Goal: Register for event/course

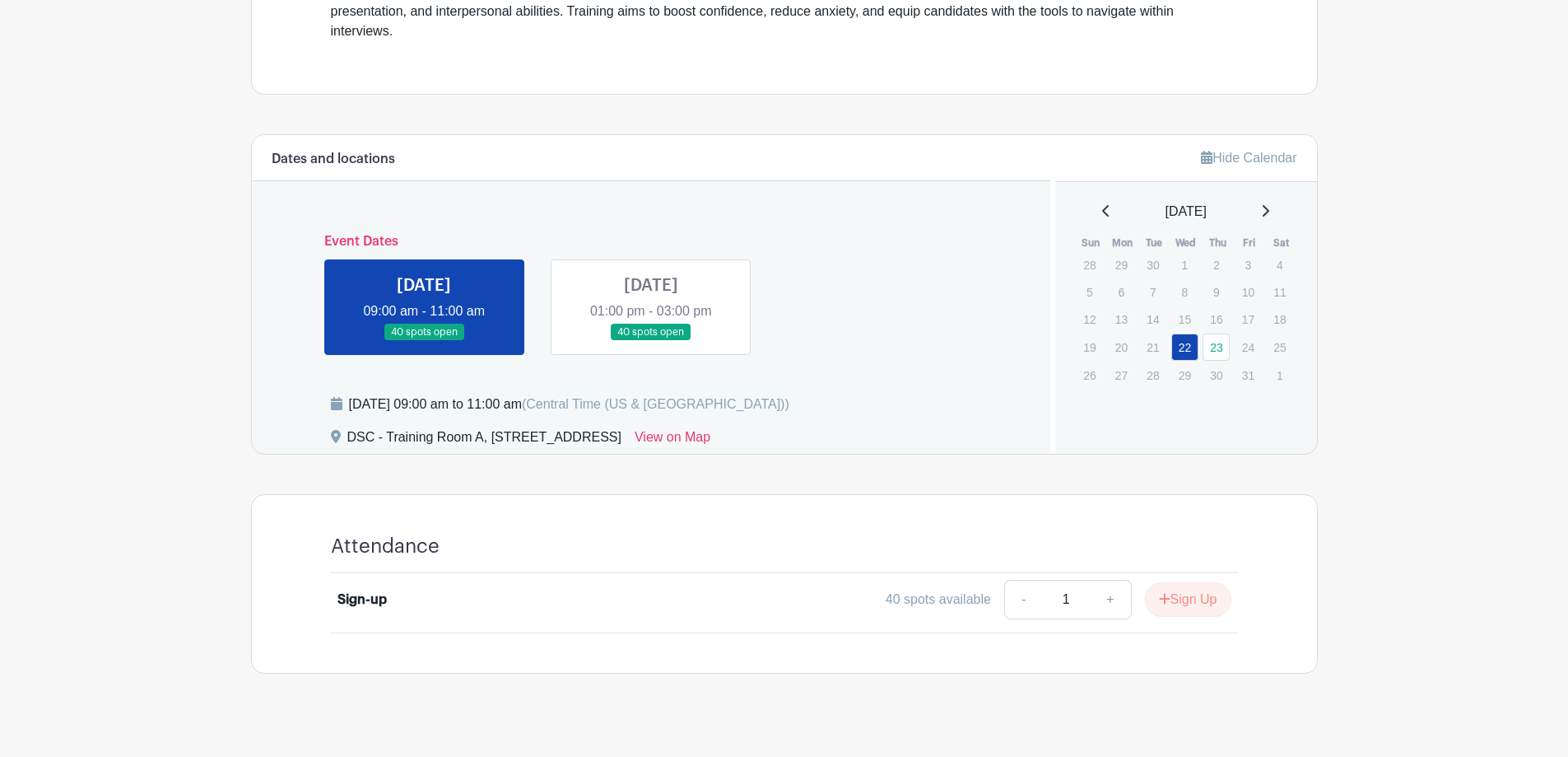
scroll to position [597, 0]
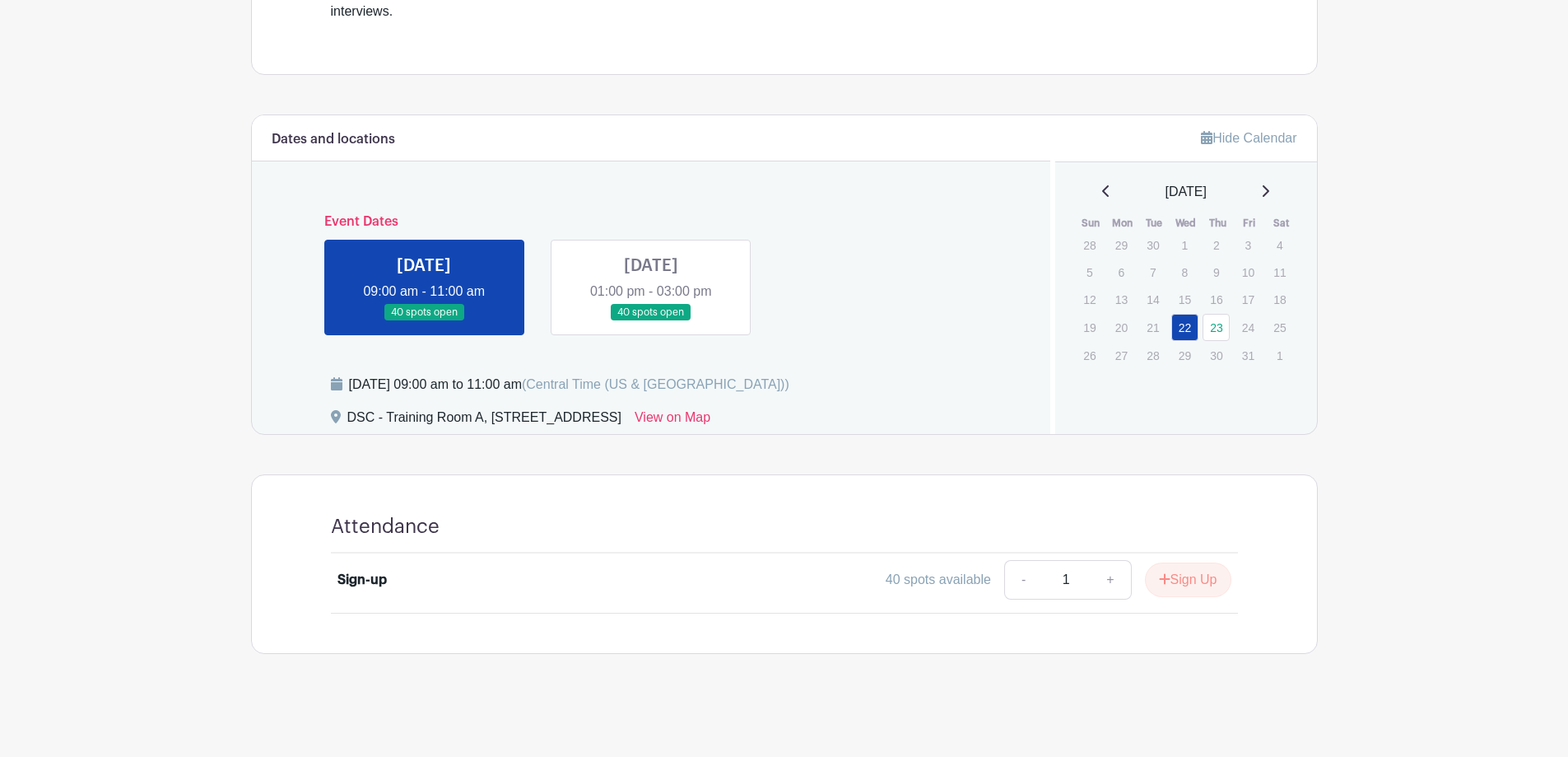
click at [651, 322] on link at bounding box center [651, 322] width 0 height 0
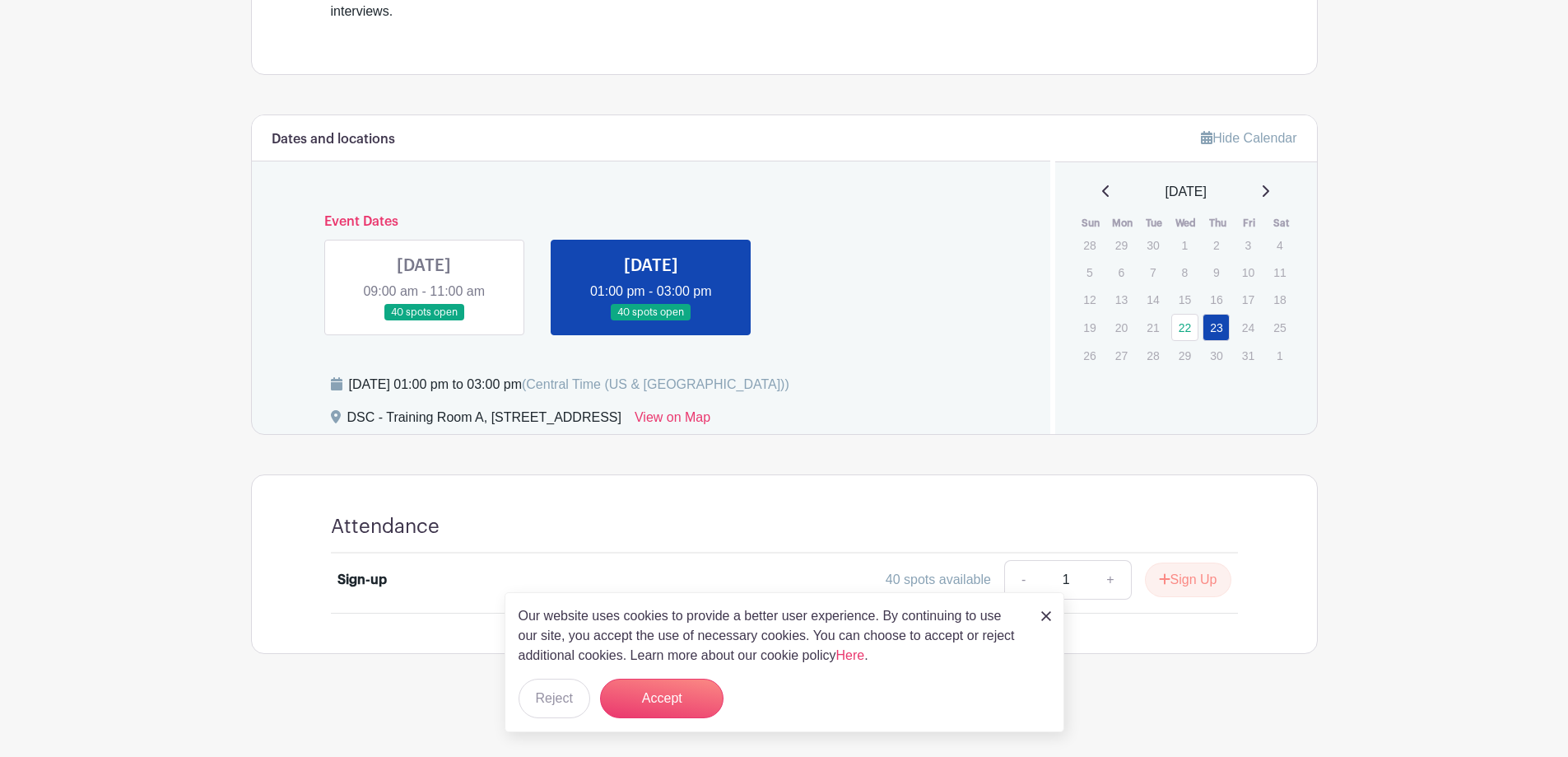
click at [1041, 622] on link at bounding box center [1046, 616] width 10 height 20
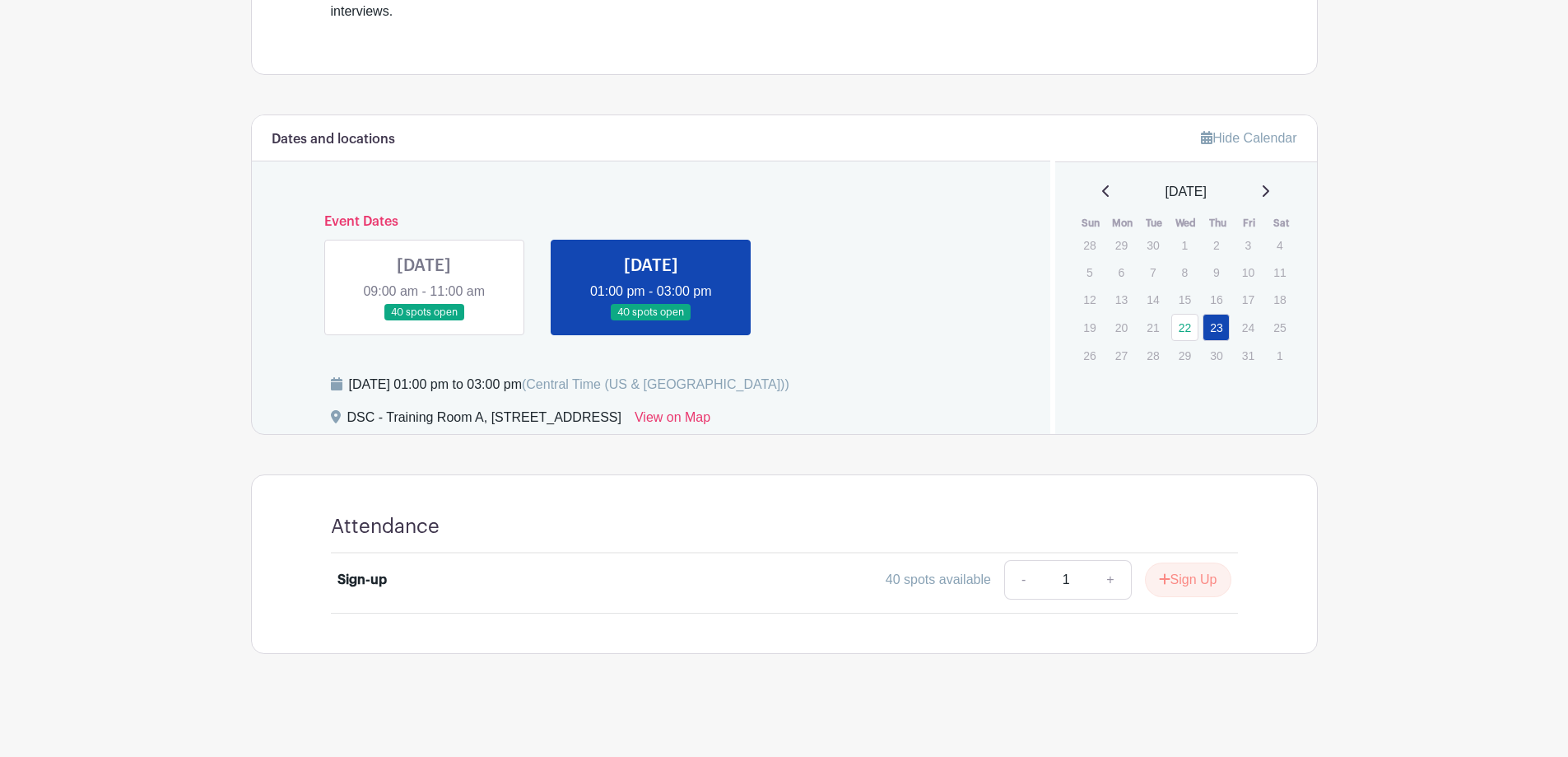
click at [884, 456] on turbo-frame "Dates and locations Event Dates [DATE] 09:00 am - 11:00 am 40 spots open [DATE]…" at bounding box center [784, 384] width 1067 height 540
click at [424, 322] on link at bounding box center [424, 322] width 0 height 0
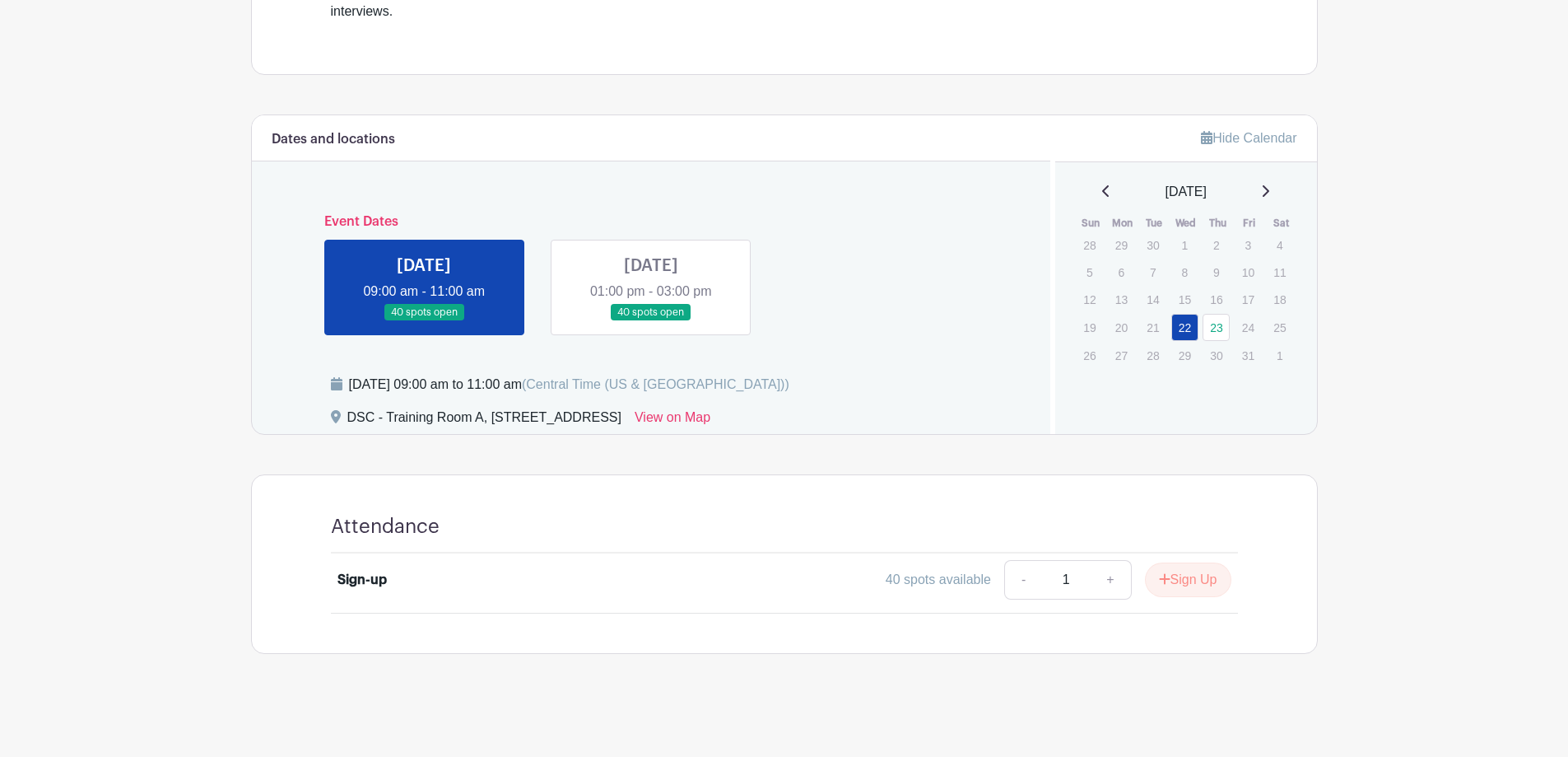
click at [651, 322] on link at bounding box center [651, 322] width 0 height 0
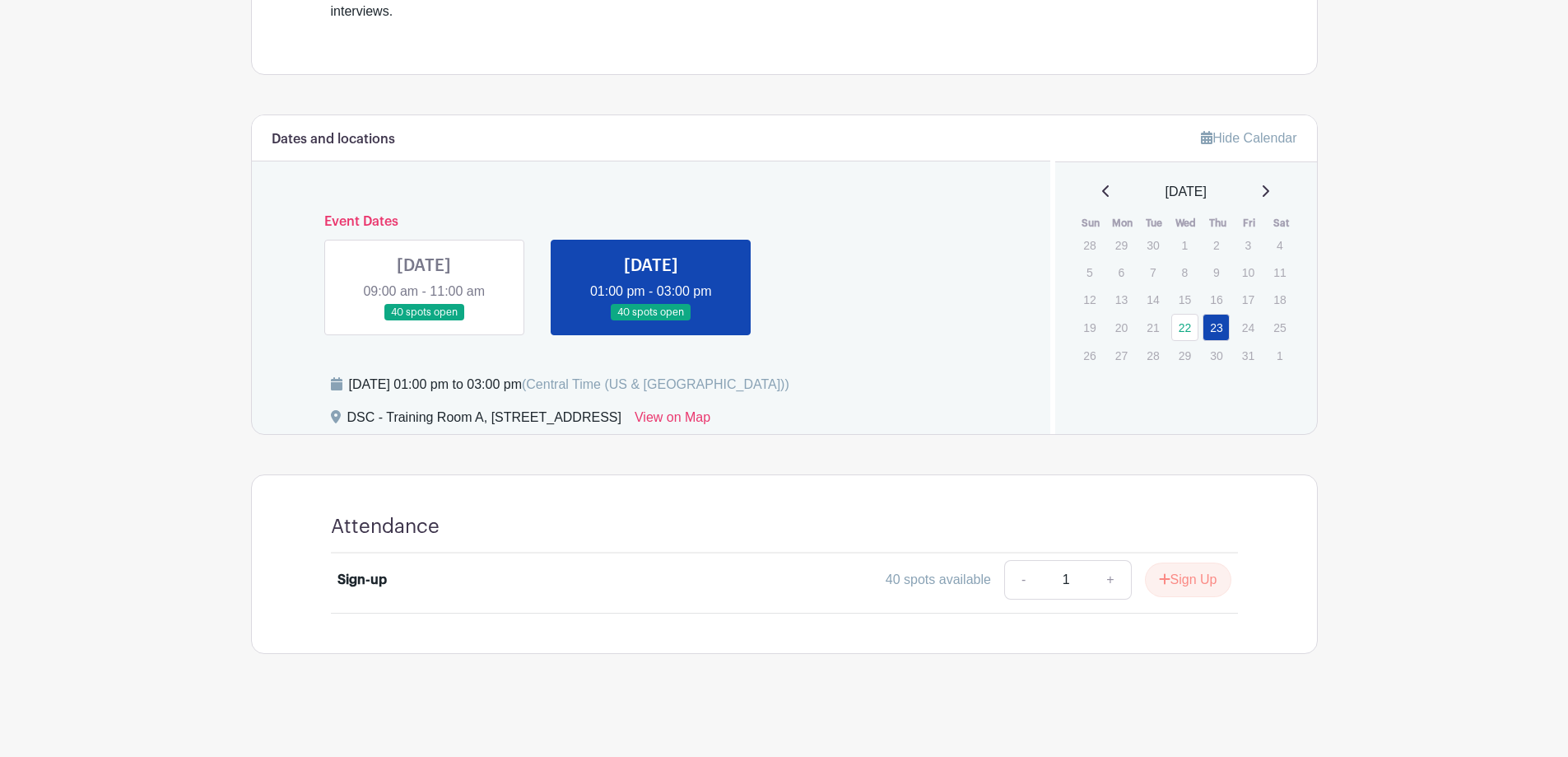
click at [847, 327] on div "Event Dates [DATE] 09:00 am - 11:00 am 40 spots open [DATE] 01:00 pm - 03:00 pm…" at bounding box center [652, 268] width 760 height 134
click at [424, 322] on link at bounding box center [424, 322] width 0 height 0
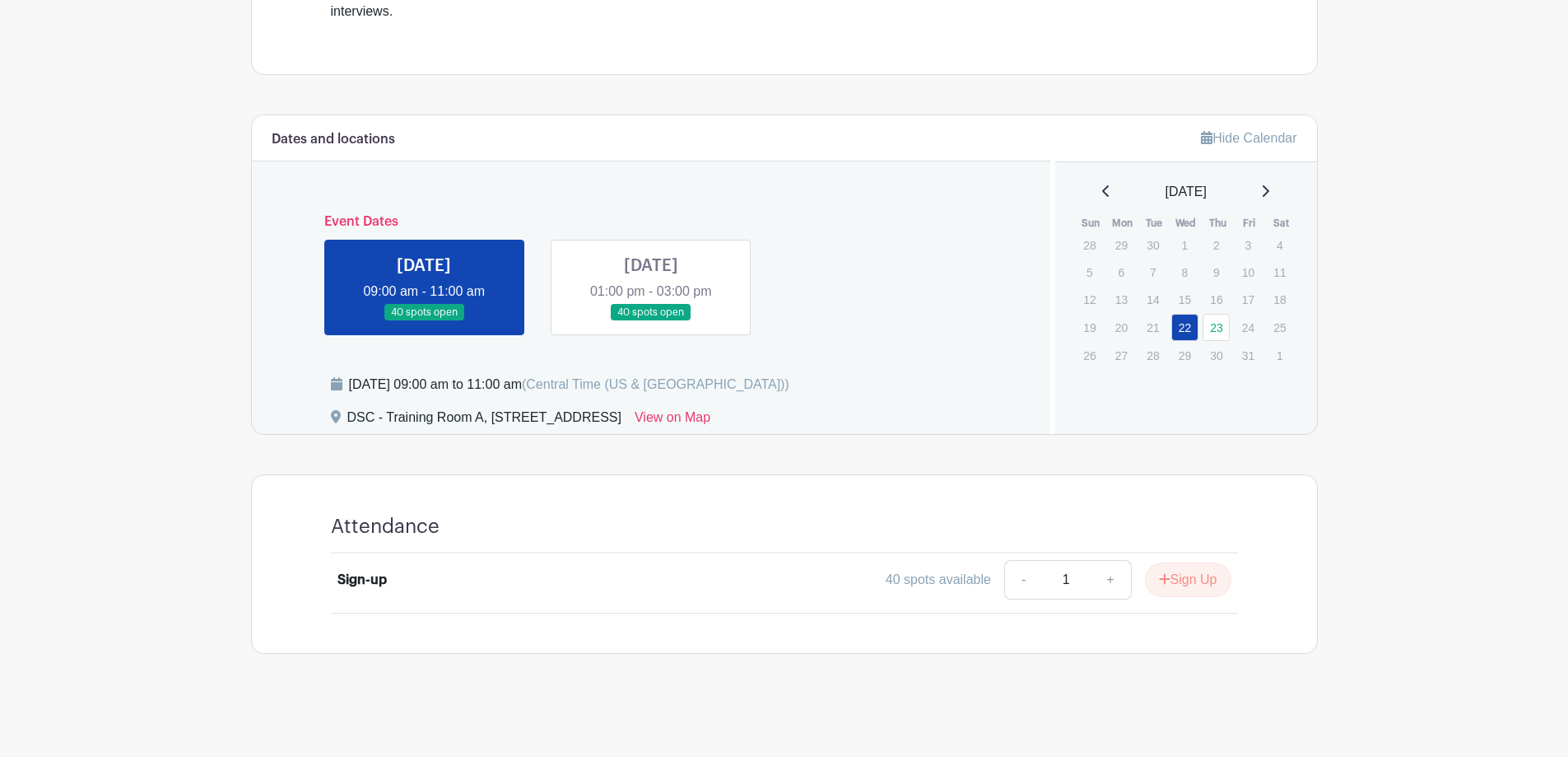
click at [651, 322] on link at bounding box center [651, 322] width 0 height 0
